Goal: Find specific page/section

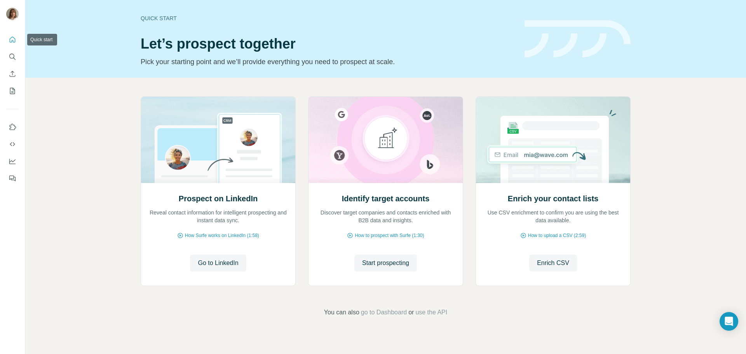
click at [16, 36] on icon "Quick start" at bounding box center [13, 40] width 8 height 8
click at [16, 56] on icon "Search" at bounding box center [13, 57] width 8 height 8
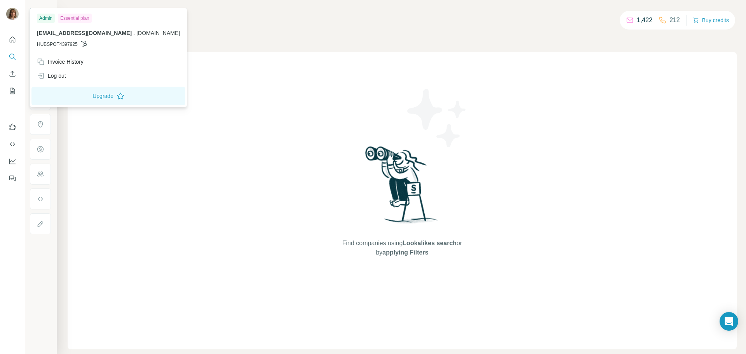
click at [16, 17] on img at bounding box center [12, 14] width 12 height 12
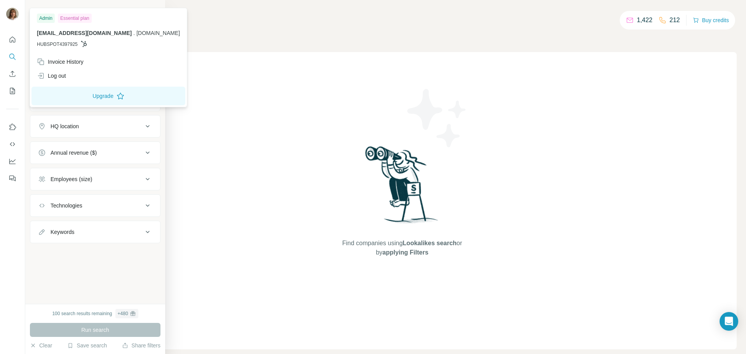
click at [51, 255] on div "New search Hide Company lookalikes Company information Company Industry HQ loca…" at bounding box center [95, 152] width 140 height 304
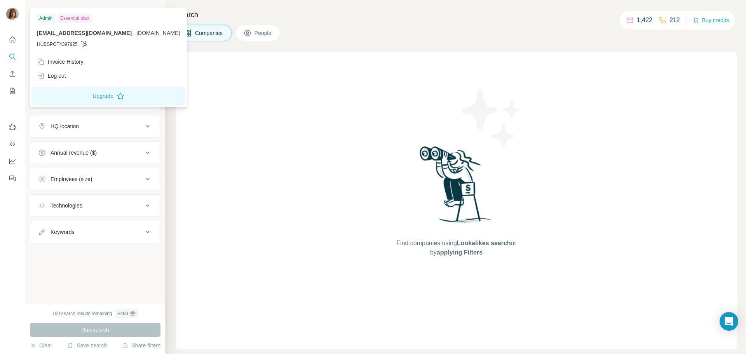
click at [16, 11] on img at bounding box center [12, 14] width 12 height 12
click at [40, 23] on div "Admin Essential plan [EMAIL_ADDRESS][DOMAIN_NAME] . [DOMAIN_NAME] HUBSPOT4397925" at bounding box center [108, 32] width 154 height 45
click at [184, 55] on div "Find companies using Lookalikes search or by applying Filters" at bounding box center [456, 200] width 561 height 297
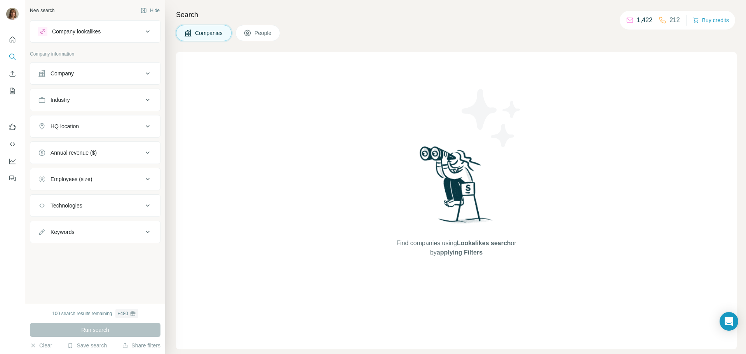
click at [614, 38] on div "Companies People" at bounding box center [456, 33] width 561 height 16
click at [37, 345] on button "Clear" at bounding box center [41, 346] width 22 height 8
click at [12, 43] on icon "Quick start" at bounding box center [13, 40] width 8 height 8
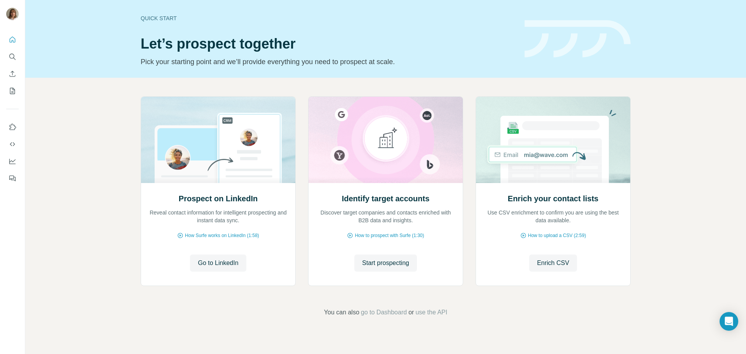
click at [85, 137] on div "Prospect on LinkedIn Reveal contact information for intelligent prospecting and…" at bounding box center [385, 207] width 721 height 258
